Goal: Navigation & Orientation: Find specific page/section

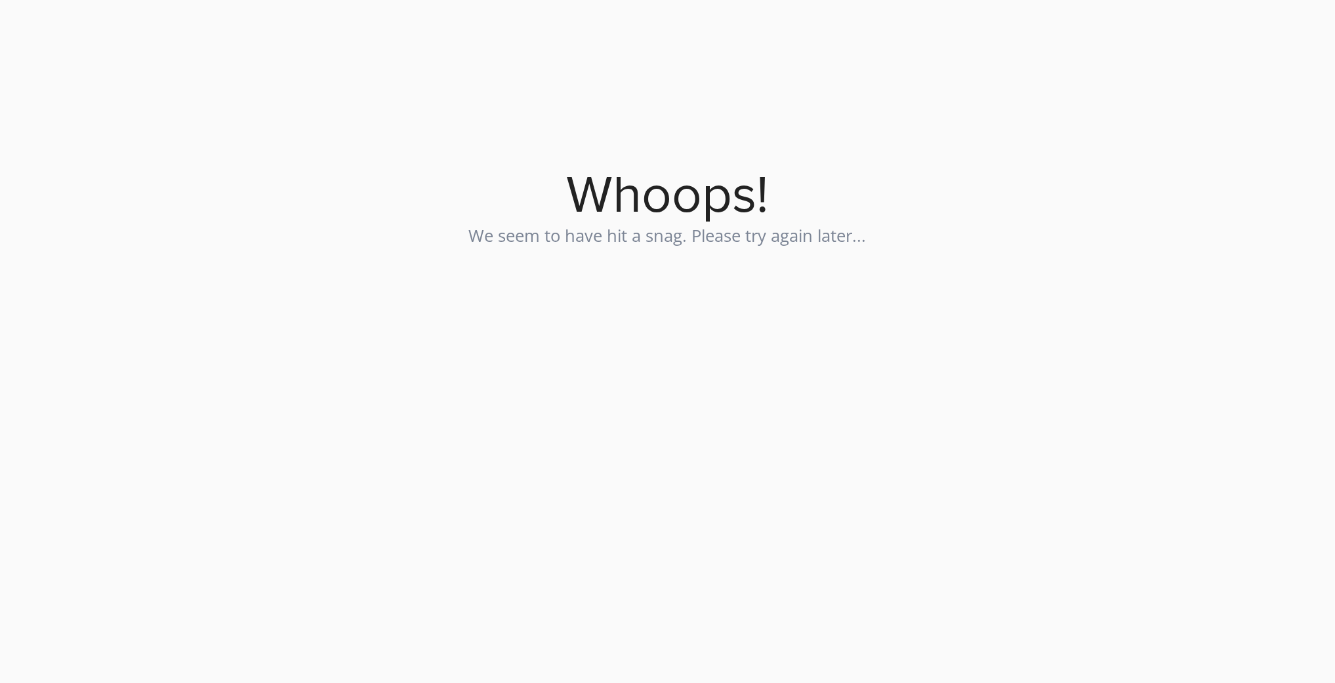
click at [711, 135] on div "Whoops! We seem to have hit a snag. Please try again later..." at bounding box center [667, 133] width 787 height 266
